Goal: Task Accomplishment & Management: Manage account settings

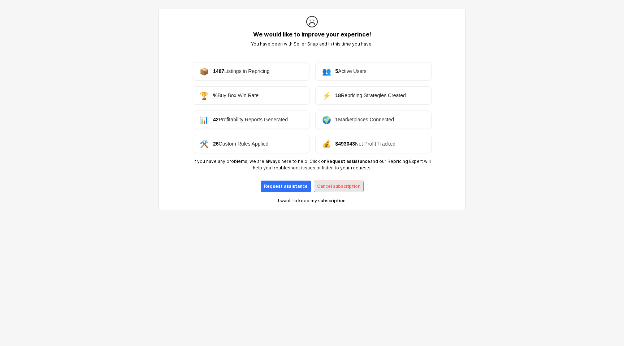
click at [327, 183] on p "Cancel subscription" at bounding box center [338, 186] width 43 height 6
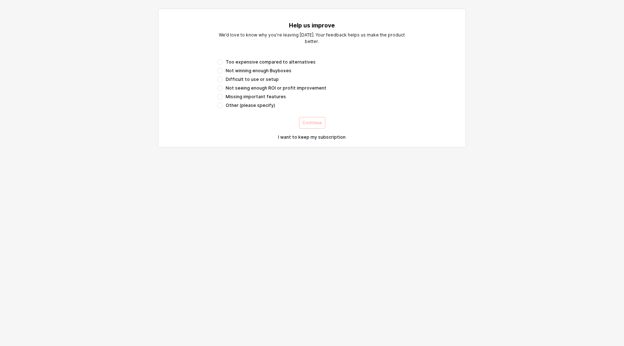
click at [239, 90] on span "Not seeing enough ROI or profit improvement" at bounding box center [276, 88] width 101 height 6
click at [310, 125] on p "Continue" at bounding box center [312, 123] width 20 height 6
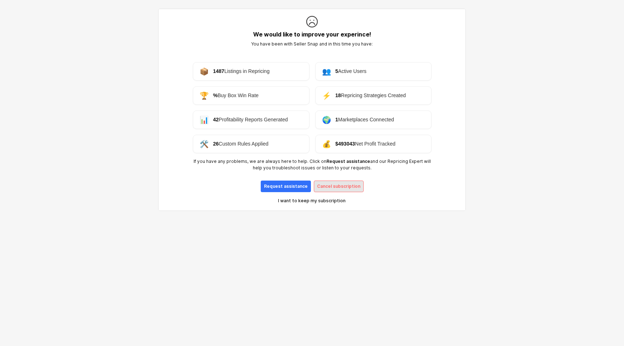
click at [340, 187] on p "Cancel subscription" at bounding box center [338, 186] width 43 height 6
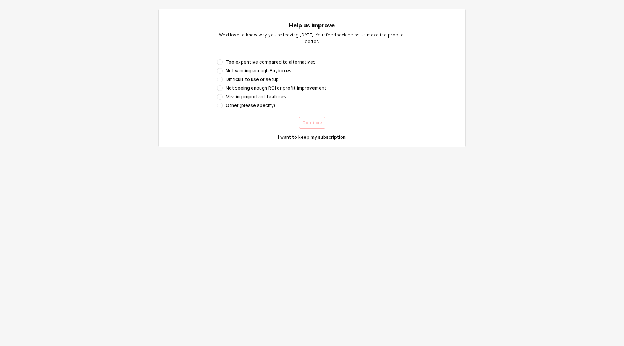
click at [261, 98] on span "Missing important features" at bounding box center [256, 97] width 60 height 6
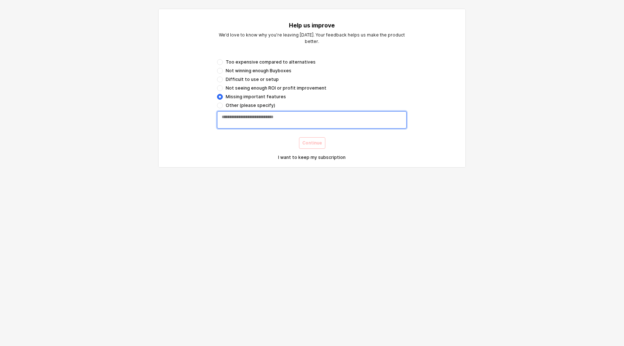
click at [274, 122] on textarea "App Frame" at bounding box center [312, 120] width 180 height 12
type textarea "*"
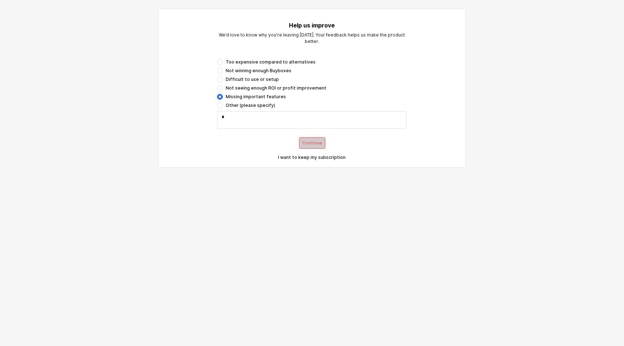
click at [306, 139] on div "Continue" at bounding box center [312, 143] width 20 height 11
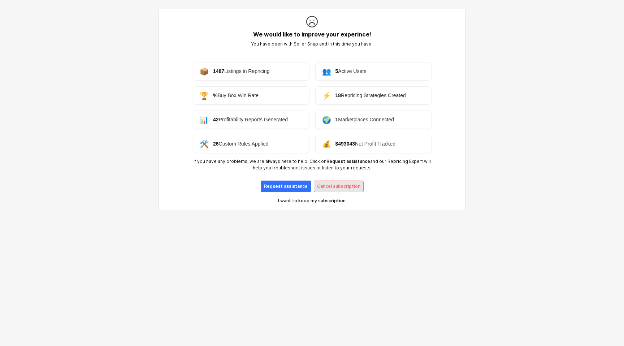
click at [332, 187] on p "Cancel subscription" at bounding box center [338, 186] width 43 height 6
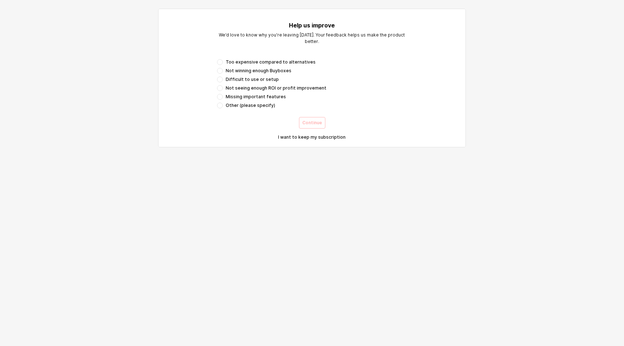
click at [255, 60] on span "Too expensive compared to alternatives" at bounding box center [271, 62] width 90 height 6
click at [317, 126] on div "Continue" at bounding box center [312, 122] width 20 height 11
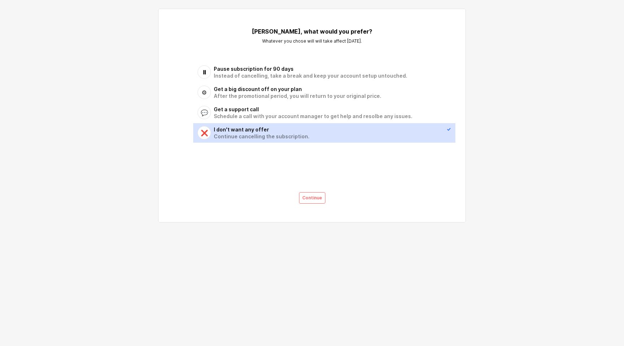
click at [267, 137] on div "Continue cancelling the subscription." at bounding box center [330, 136] width 233 height 7
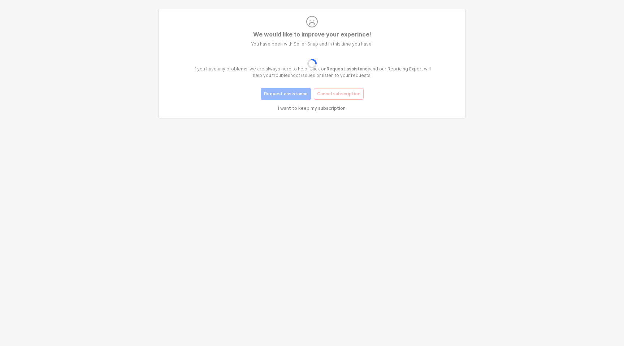
click at [319, 100] on div "App Frame" at bounding box center [312, 63] width 302 height 107
click at [316, 107] on div "App Frame" at bounding box center [312, 63] width 302 height 107
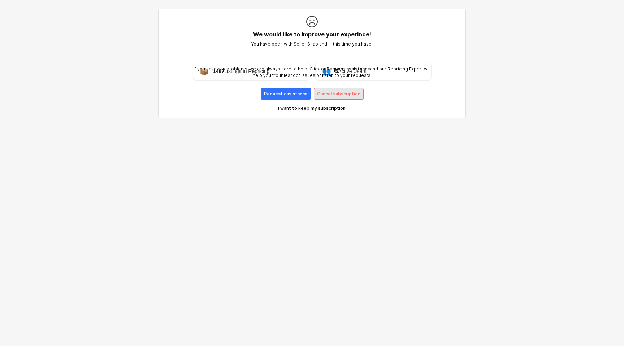
click at [328, 93] on section ".st0{fill:none;stroke:currentColor;stroke-linecap:round;stroke-linejoin:round;}…" at bounding box center [312, 63] width 302 height 107
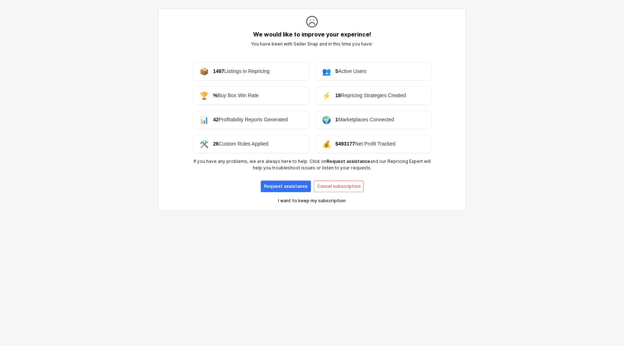
click at [278, 87] on div "🏆 % Buy Box Win Rate" at bounding box center [251, 95] width 117 height 18
click at [280, 97] on div "🏆 % Buy Box Win Rate" at bounding box center [251, 95] width 117 height 18
click at [281, 45] on p "You have been with Seller Snap and in this time you have:" at bounding box center [311, 44] width 287 height 7
click at [330, 188] on p "Cancel subscription" at bounding box center [338, 186] width 43 height 6
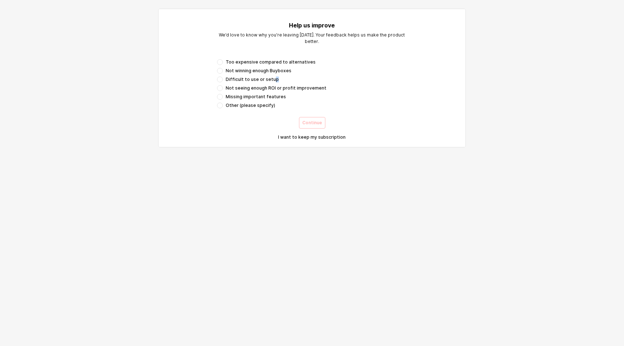
click at [273, 82] on span "Difficult to use or setup" at bounding box center [252, 80] width 53 height 6
click at [255, 85] on span "Not seeing enough ROI or profit improvement" at bounding box center [276, 88] width 101 height 6
click at [304, 121] on p "Continue" at bounding box center [312, 123] width 20 height 6
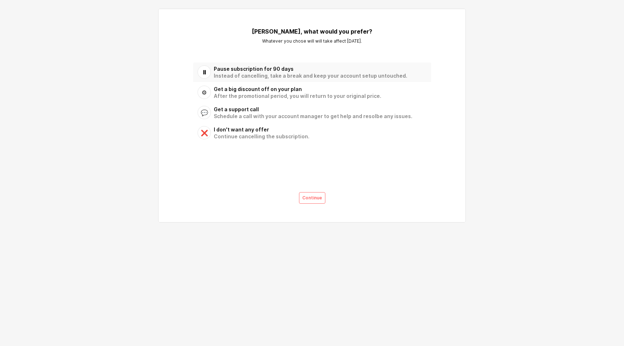
click at [274, 69] on div "Pause subscription for 90 days" at bounding box center [318, 68] width 209 height 7
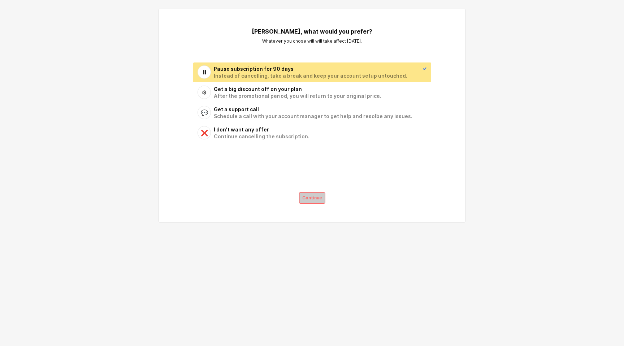
click at [313, 196] on p "Continue" at bounding box center [312, 198] width 20 height 6
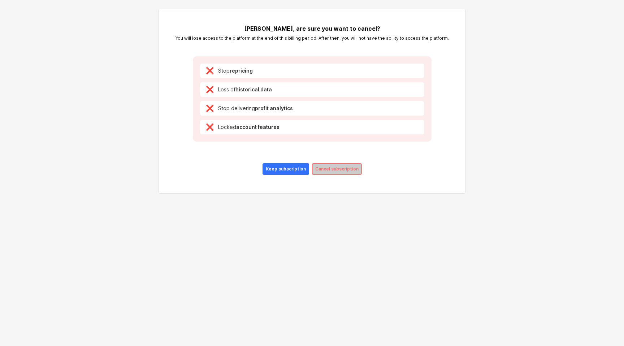
click at [324, 167] on p "Cancel subscription" at bounding box center [336, 169] width 43 height 6
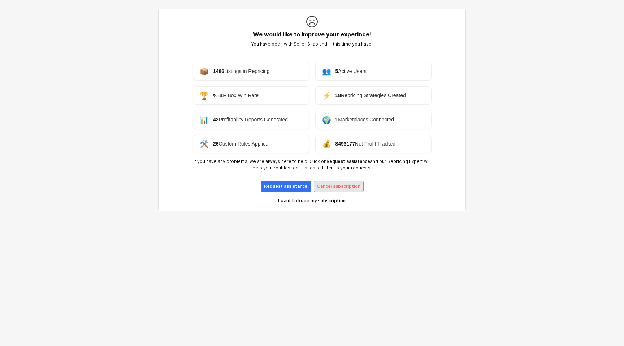
click at [331, 189] on p "Cancel subscription" at bounding box center [338, 186] width 43 height 6
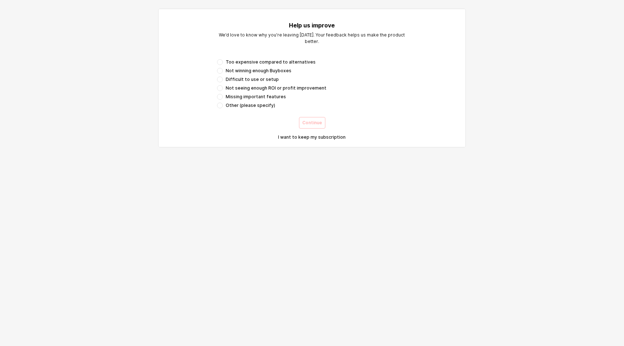
click at [237, 70] on span "Not winning enough Buyboxes" at bounding box center [259, 71] width 66 height 6
click at [311, 125] on p "Continue" at bounding box center [312, 123] width 20 height 6
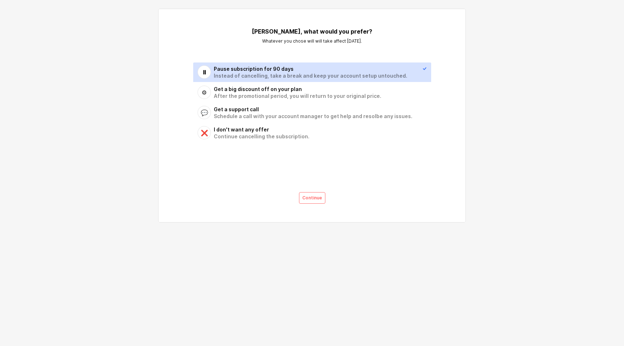
click at [231, 74] on div "Instead of cancelling, take a break and keep your account setup untouched." at bounding box center [318, 75] width 209 height 7
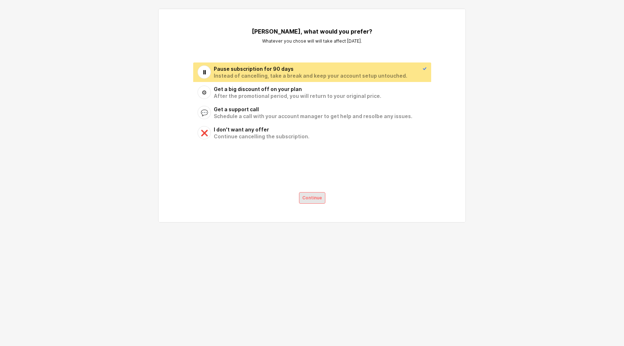
click at [309, 197] on p "Continue" at bounding box center [312, 198] width 20 height 6
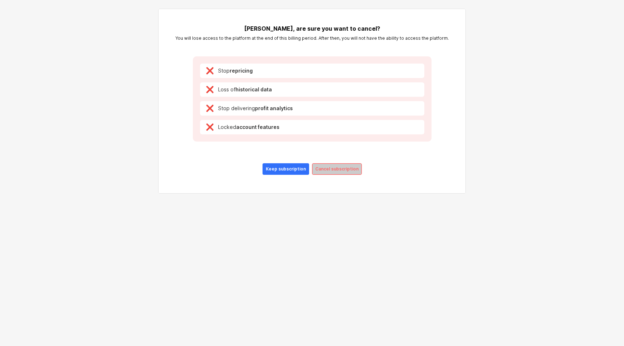
click at [324, 168] on p "Cancel subscription" at bounding box center [336, 169] width 43 height 6
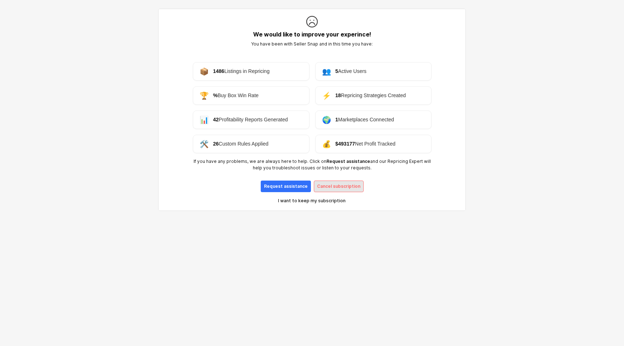
click at [334, 185] on p "Cancel subscription" at bounding box center [338, 186] width 43 height 6
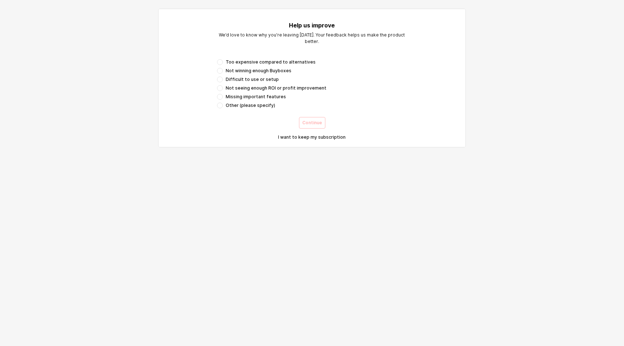
click at [247, 82] on span "Difficult to use or setup" at bounding box center [252, 80] width 53 height 6
click at [309, 124] on p "Continue" at bounding box center [312, 123] width 20 height 6
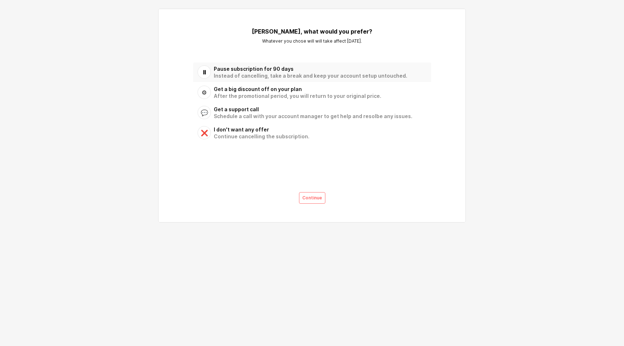
click at [253, 74] on div "Instead of cancelling, take a break and keep your account setup untouched." at bounding box center [318, 75] width 209 height 7
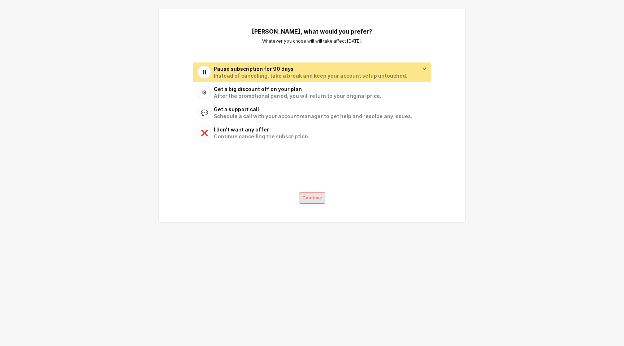
click at [321, 196] on p "Continue" at bounding box center [312, 198] width 20 height 6
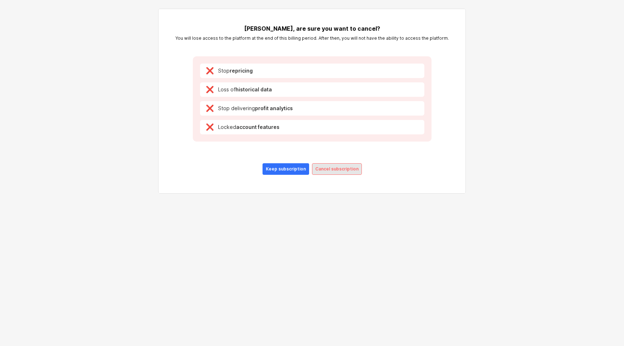
click at [328, 172] on p "Cancel subscription" at bounding box center [336, 169] width 43 height 6
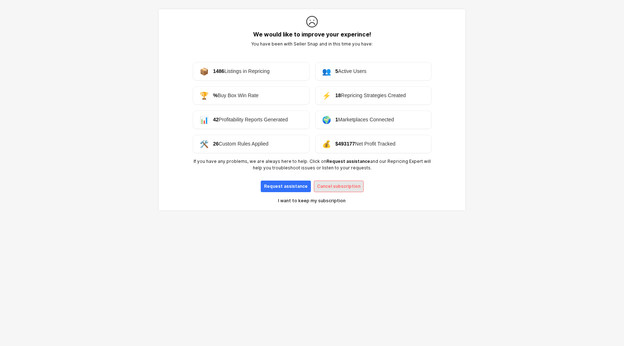
click at [327, 185] on p "Cancel subscription" at bounding box center [338, 186] width 43 height 6
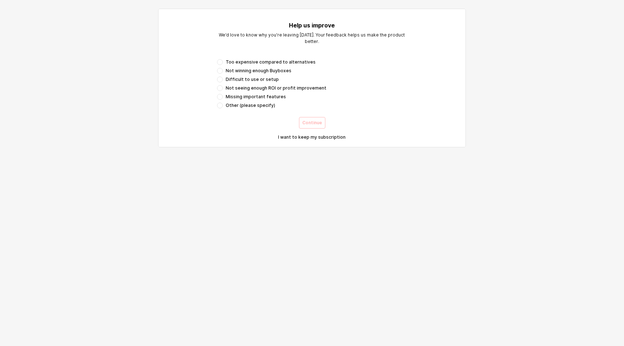
click at [262, 99] on span "Missing important features" at bounding box center [256, 97] width 60 height 6
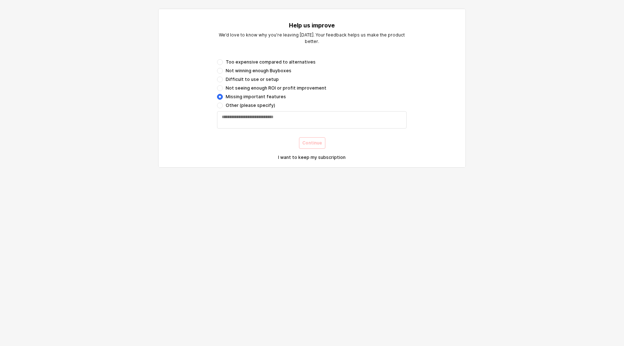
click at [257, 84] on div "Too expensive compared to alternatives Not winning enough Buyboxes Difficult to…" at bounding box center [312, 83] width 190 height 49
click at [234, 84] on div "Too expensive compared to alternatives Not winning enough Buyboxes Difficult to…" at bounding box center [312, 83] width 190 height 49
click at [248, 87] on span "Not seeing enough ROI or profit improvement" at bounding box center [276, 88] width 101 height 6
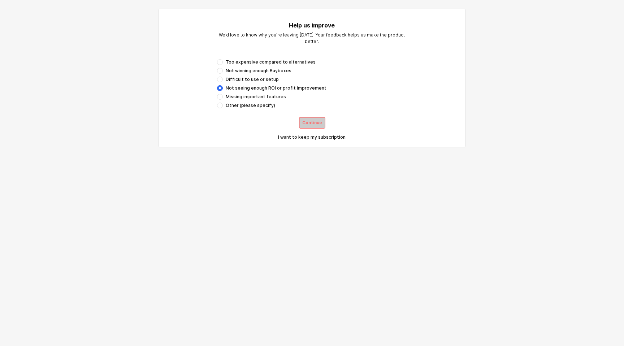
click at [302, 128] on button "Continue" at bounding box center [312, 123] width 26 height 12
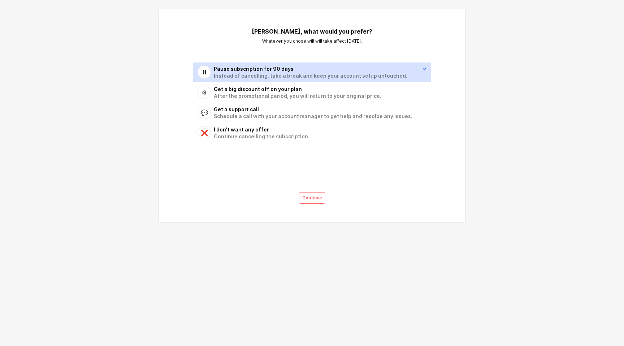
click at [239, 74] on div "Instead of cancelling, take a break and keep your account setup untouched." at bounding box center [318, 75] width 209 height 7
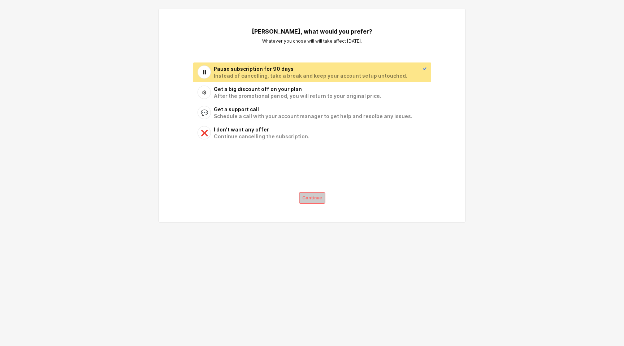
click at [307, 199] on p "Continue" at bounding box center [312, 198] width 20 height 6
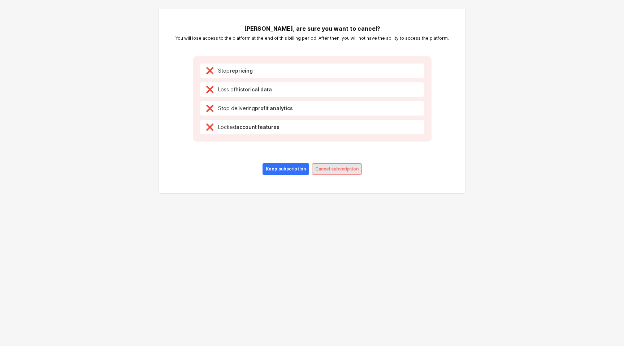
click at [321, 169] on p "Cancel subscription" at bounding box center [336, 169] width 43 height 6
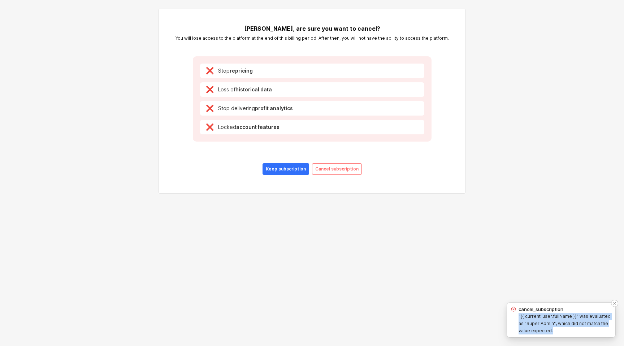
drag, startPoint x: 542, startPoint y: 331, endPoint x: 518, endPoint y: 318, distance: 27.8
click at [518, 318] on div ""{{ current_user.fullName }}" was evaluated as "Super Admin", which did not mat…" at bounding box center [561, 324] width 103 height 22
copy label ""{{ current_user.fullName }}" was evaluated as "Super Admin", which did not mat…"
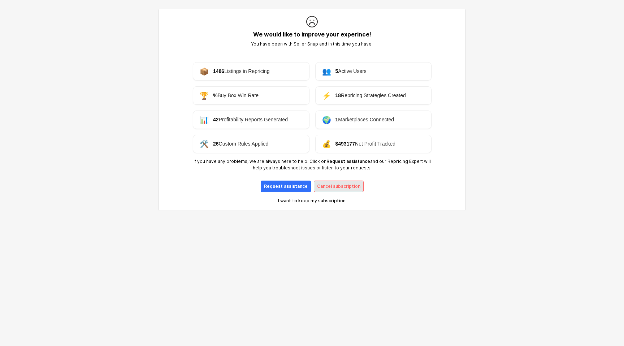
click at [329, 189] on p "Cancel subscription" at bounding box center [338, 186] width 43 height 6
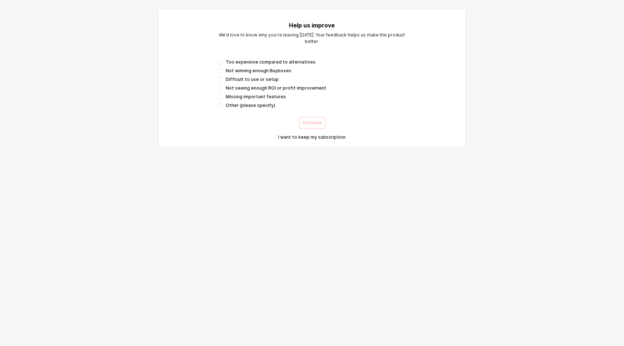
click at [237, 72] on span "Not winning enough Buyboxes" at bounding box center [259, 71] width 66 height 6
click at [308, 125] on p "Continue" at bounding box center [312, 123] width 20 height 6
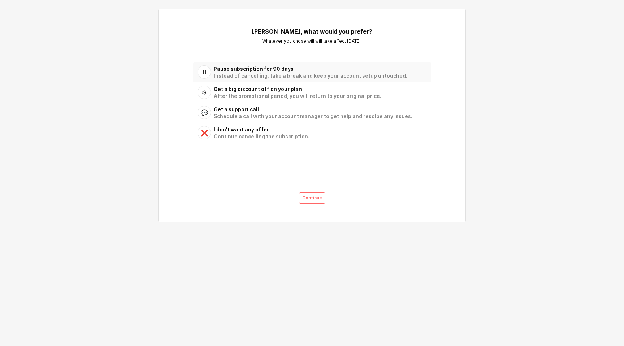
click at [230, 65] on div "⏸ Pause subscription for 90 days Instead of cancelling, take a break and keep y…" at bounding box center [310, 72] width 225 height 15
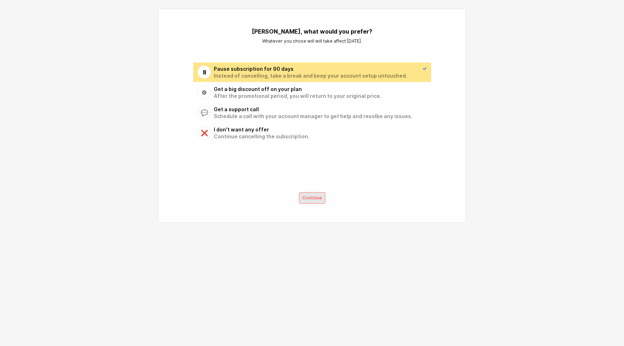
click at [310, 202] on div "Continue" at bounding box center [312, 198] width 20 height 11
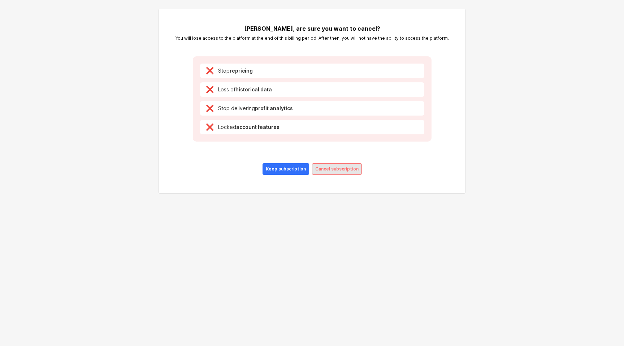
click at [330, 167] on p "Cancel subscription" at bounding box center [336, 169] width 43 height 6
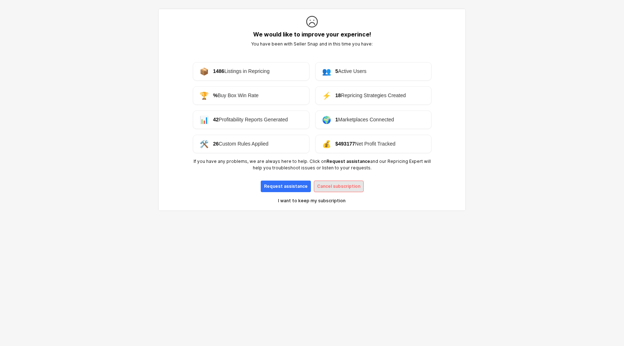
click at [350, 190] on div "Cancel subscription" at bounding box center [338, 186] width 43 height 11
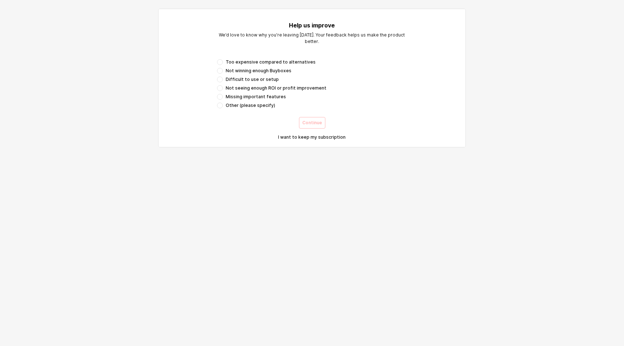
click at [238, 79] on span "Difficult to use or setup" at bounding box center [252, 80] width 53 height 6
click at [305, 122] on p "Continue" at bounding box center [312, 123] width 20 height 6
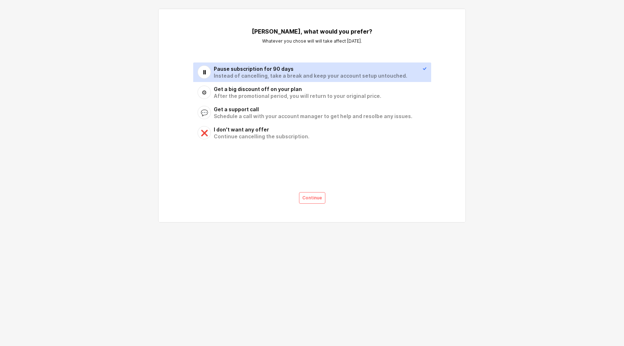
click at [245, 75] on div "Instead of cancelling, take a break and keep your account setup untouched." at bounding box center [318, 75] width 209 height 7
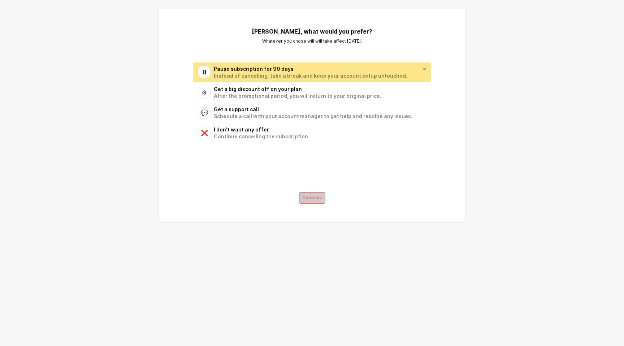
click at [309, 202] on div "Continue" at bounding box center [312, 198] width 20 height 11
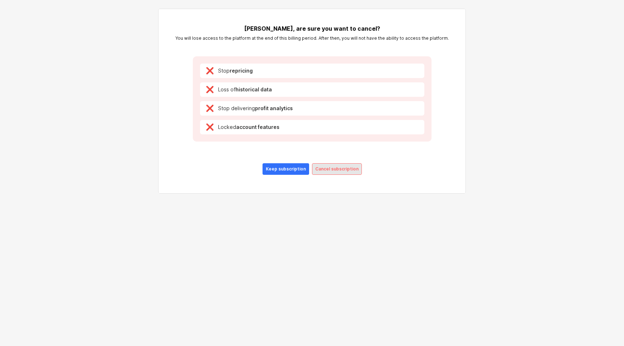
click at [328, 169] on p "Cancel subscription" at bounding box center [336, 169] width 43 height 6
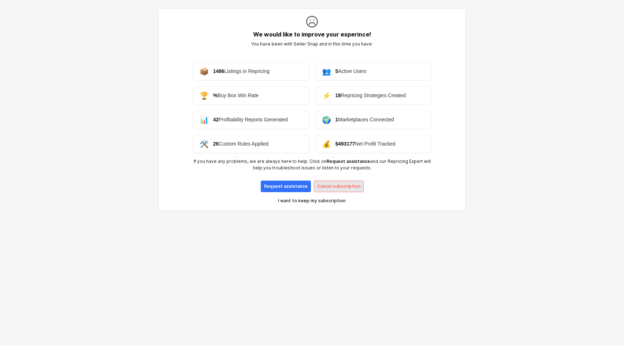
click at [333, 182] on div "Cancel subscription" at bounding box center [338, 186] width 43 height 11
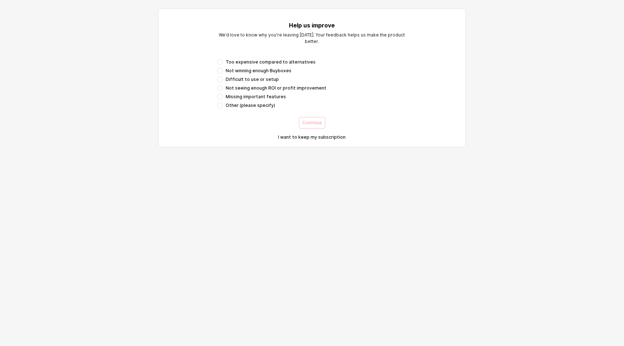
click at [240, 53] on div "Help us improve We’d love to know why you’re leaving [DATE]. Your feedback help…" at bounding box center [311, 61] width 293 height 95
click at [240, 66] on div "Too expensive compared to alternatives Not winning enough Buyboxes Difficult to…" at bounding box center [312, 83] width 190 height 49
click at [243, 68] on div "Too expensive compared to alternatives Not winning enough Buyboxes Difficult to…" at bounding box center [312, 83] width 190 height 49
click at [247, 72] on span "Not winning enough Buyboxes" at bounding box center [259, 71] width 66 height 6
click at [309, 122] on p "Continue" at bounding box center [312, 123] width 20 height 6
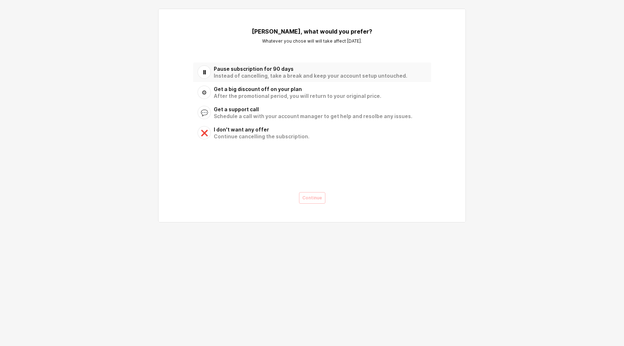
click at [257, 71] on div "Pause subscription for 90 days" at bounding box center [318, 68] width 209 height 7
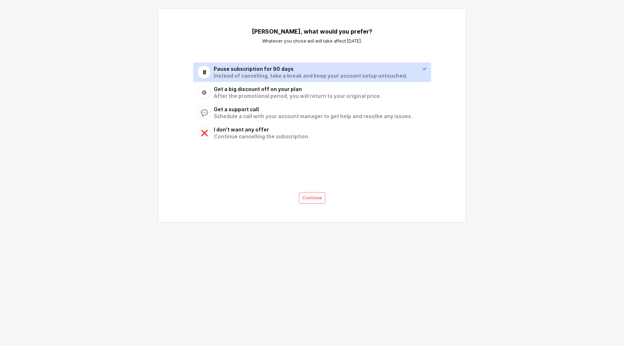
click at [257, 71] on div "Pause subscription for 90 days" at bounding box center [318, 68] width 209 height 7
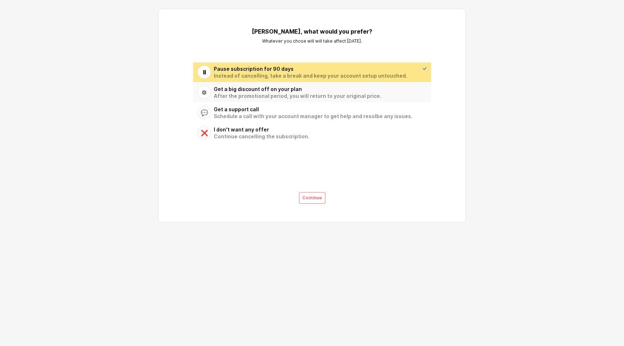
click at [265, 93] on div "After the promotional period, you will return to your original price." at bounding box center [318, 95] width 209 height 7
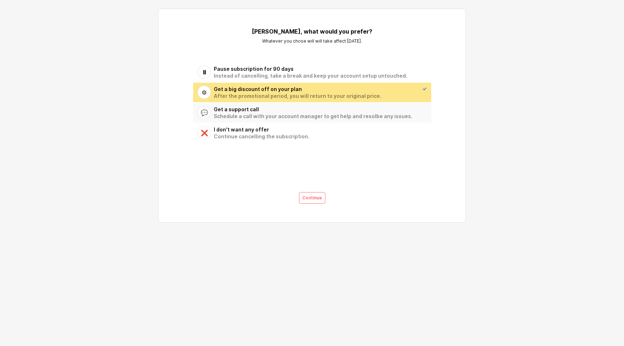
click at [265, 111] on div "Get a support call" at bounding box center [318, 109] width 209 height 7
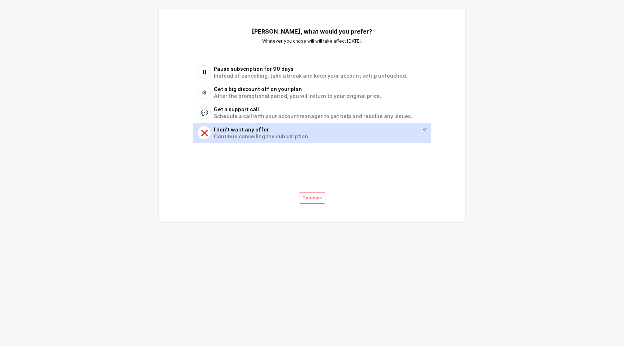
click at [265, 134] on div "Continue cancelling the subscription." at bounding box center [318, 136] width 209 height 7
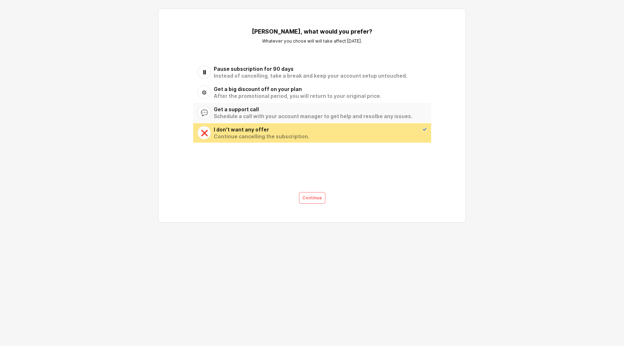
click at [257, 114] on div "Schedule a call with your account manager to get help and resolbe any issues." at bounding box center [318, 116] width 209 height 7
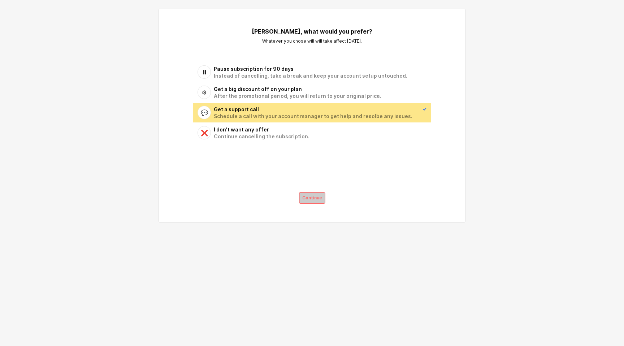
click at [305, 195] on p "Continue" at bounding box center [312, 198] width 20 height 6
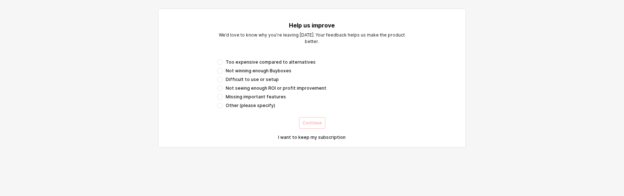
click at [227, 51] on div "Help us improve We’d love to know why you’re leaving [DATE]. Your feedback help…" at bounding box center [311, 61] width 293 height 95
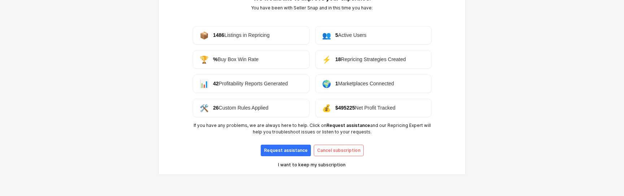
scroll to position [40, 0]
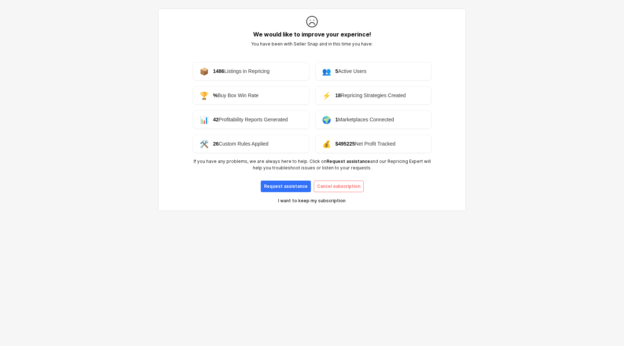
click at [312, 200] on p "I want to keep my subscription" at bounding box center [312, 201] width 68 height 6
click at [305, 199] on p "I want to keep my subscription" at bounding box center [312, 201] width 68 height 6
click at [301, 187] on p "Request assistance" at bounding box center [286, 186] width 44 height 6
click at [311, 202] on p "I want to keep my subscription" at bounding box center [312, 201] width 68 height 6
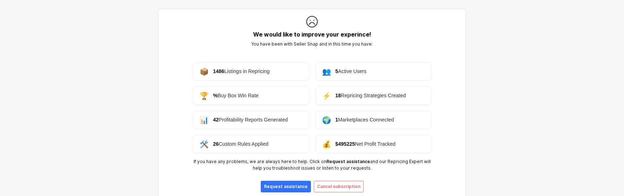
scroll to position [40, 0]
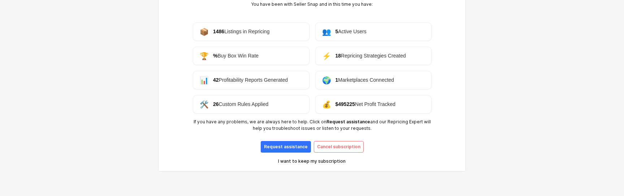
click at [282, 162] on p "I want to keep my subscription" at bounding box center [312, 161] width 68 height 6
